Goal: Information Seeking & Learning: Understand process/instructions

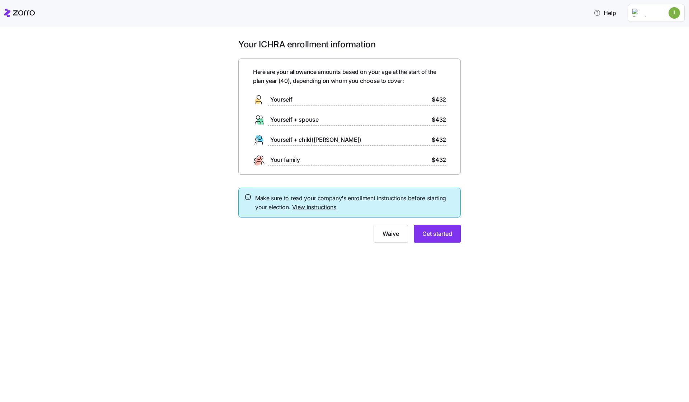
click at [324, 207] on link "View instructions" at bounding box center [314, 206] width 44 height 7
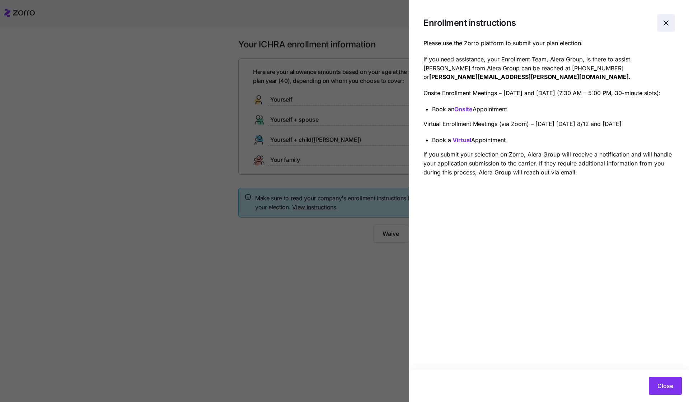
click at [666, 23] on icon "button" at bounding box center [666, 23] width 4 height 4
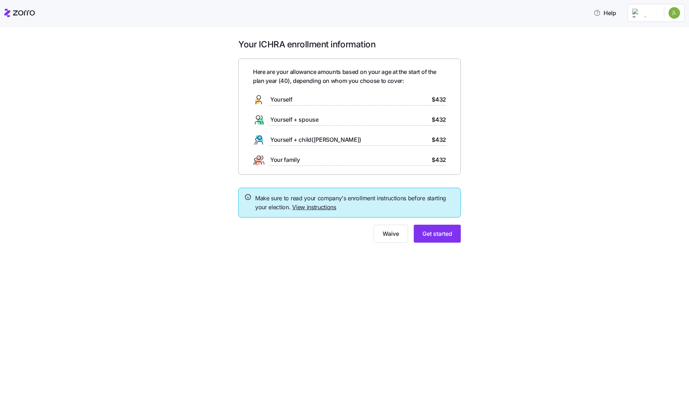
click at [437, 100] on span "$432" at bounding box center [439, 99] width 14 height 9
click at [677, 14] on html "Help Your ICHRA enrollment information Here are your allowance amounts based on…" at bounding box center [344, 198] width 689 height 397
click at [658, 32] on div "My settings" at bounding box center [660, 32] width 38 height 8
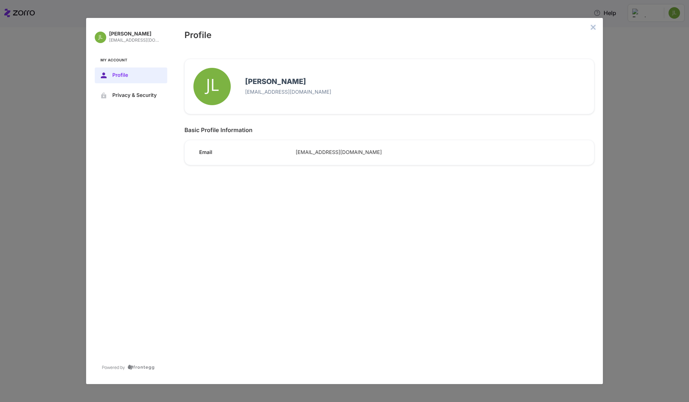
click at [592, 25] on icon "close admin-box" at bounding box center [593, 27] width 6 height 6
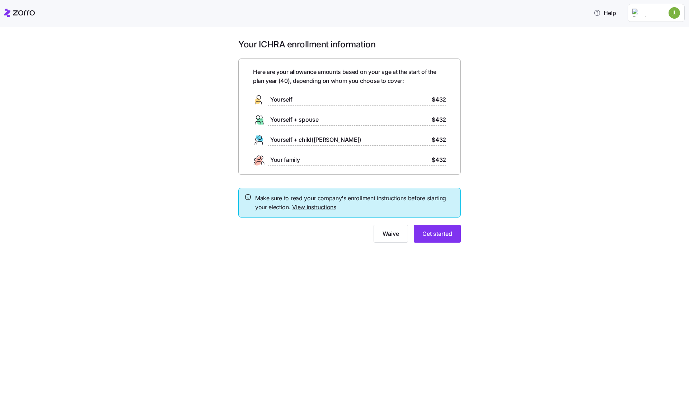
click at [307, 208] on link "View instructions" at bounding box center [314, 206] width 44 height 7
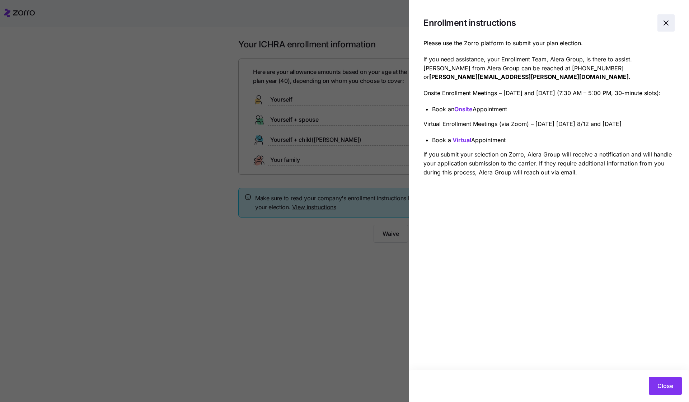
click at [667, 21] on icon "button" at bounding box center [665, 23] width 9 height 9
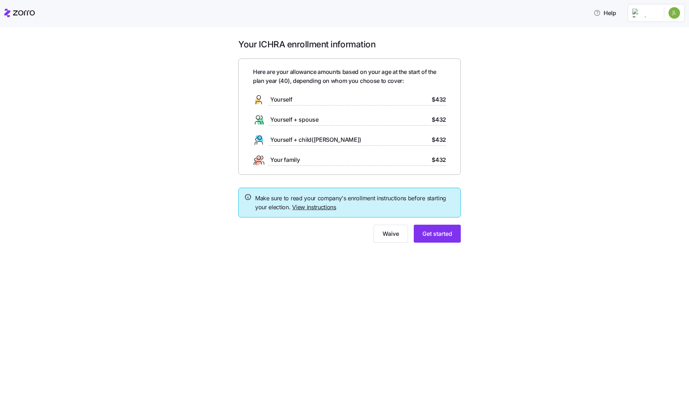
click at [675, 18] on html "Help Your ICHRA enrollment information Here are your allowance amounts based on…" at bounding box center [344, 198] width 689 height 397
click at [665, 41] on div "Log out" at bounding box center [655, 44] width 28 height 8
